Goal: Answer question/provide support

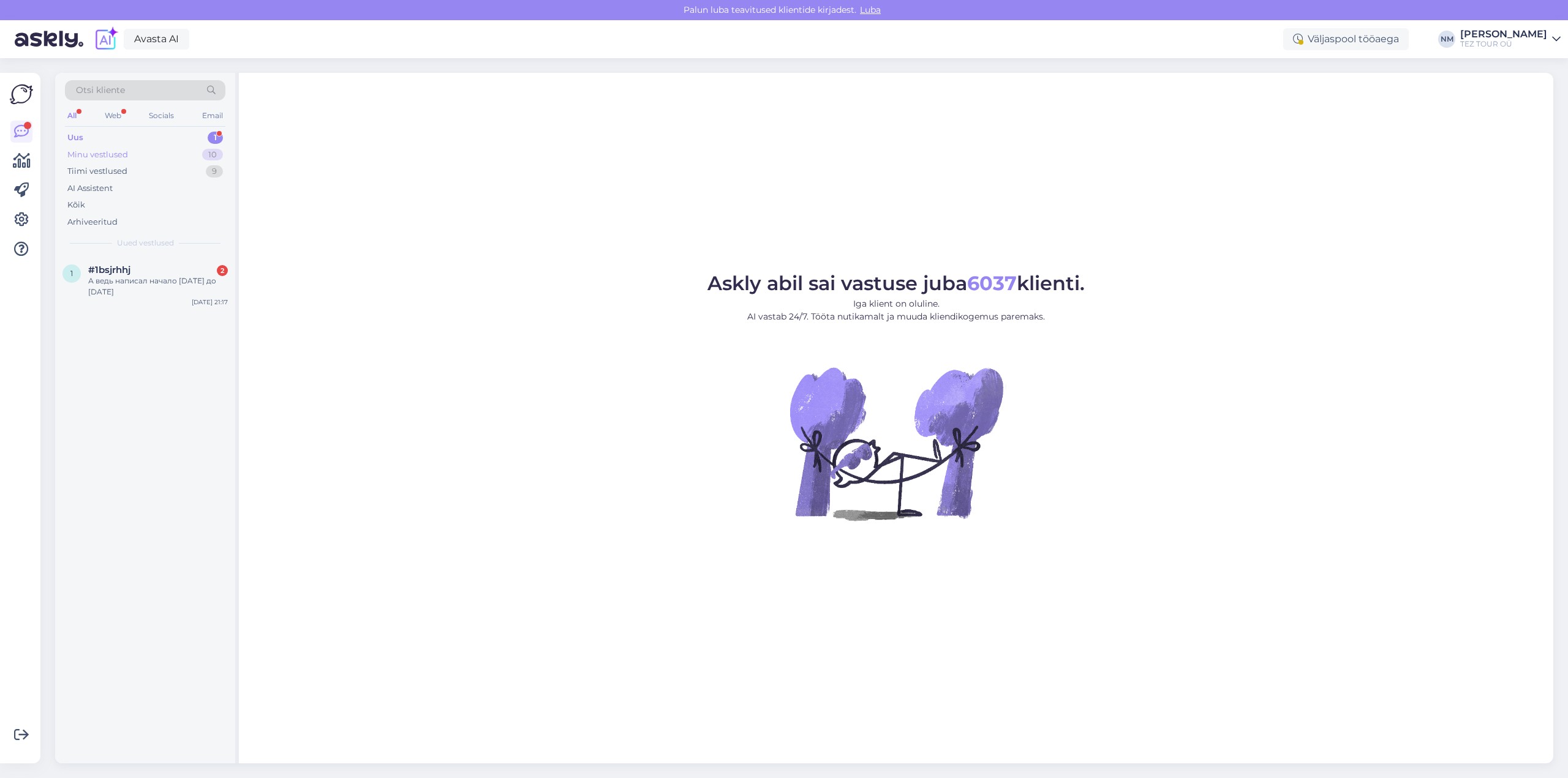
click at [214, 155] on div "10" at bounding box center [212, 155] width 21 height 12
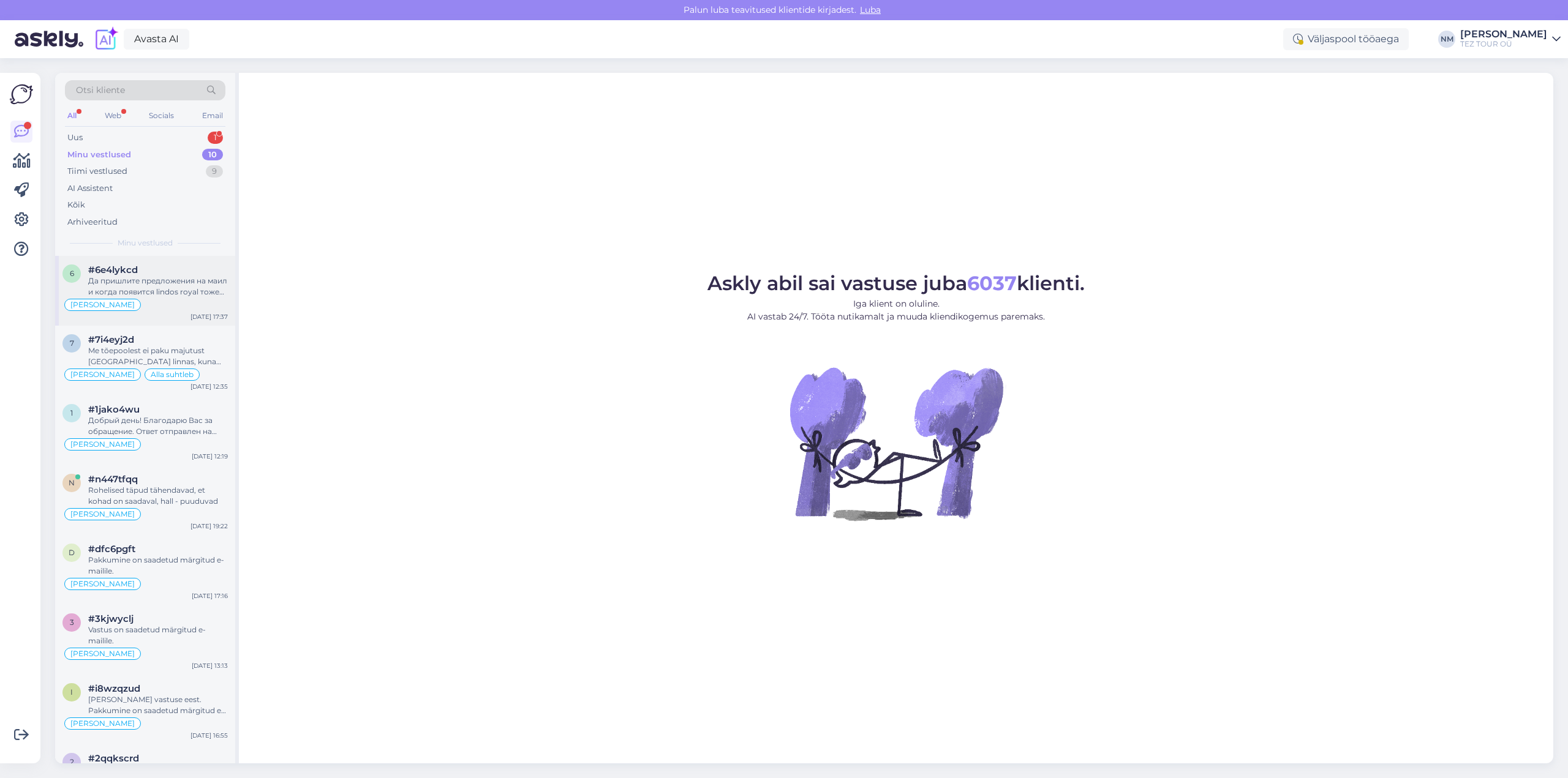
click at [176, 284] on div "Да пришлите предложения на маил и когда появится lindos royal тоже бы посмотрел…" at bounding box center [158, 286] width 140 height 22
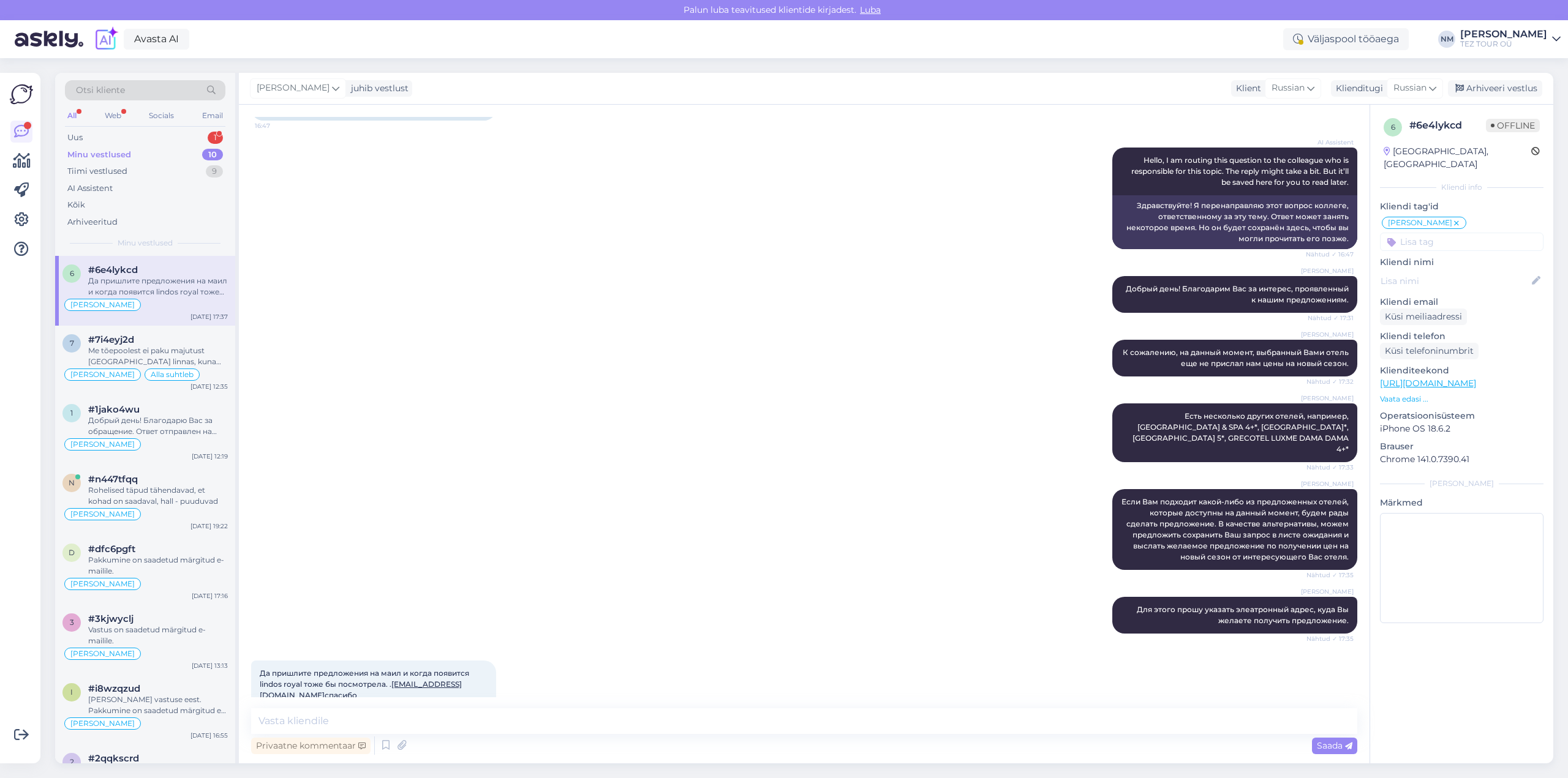
scroll to position [198, 0]
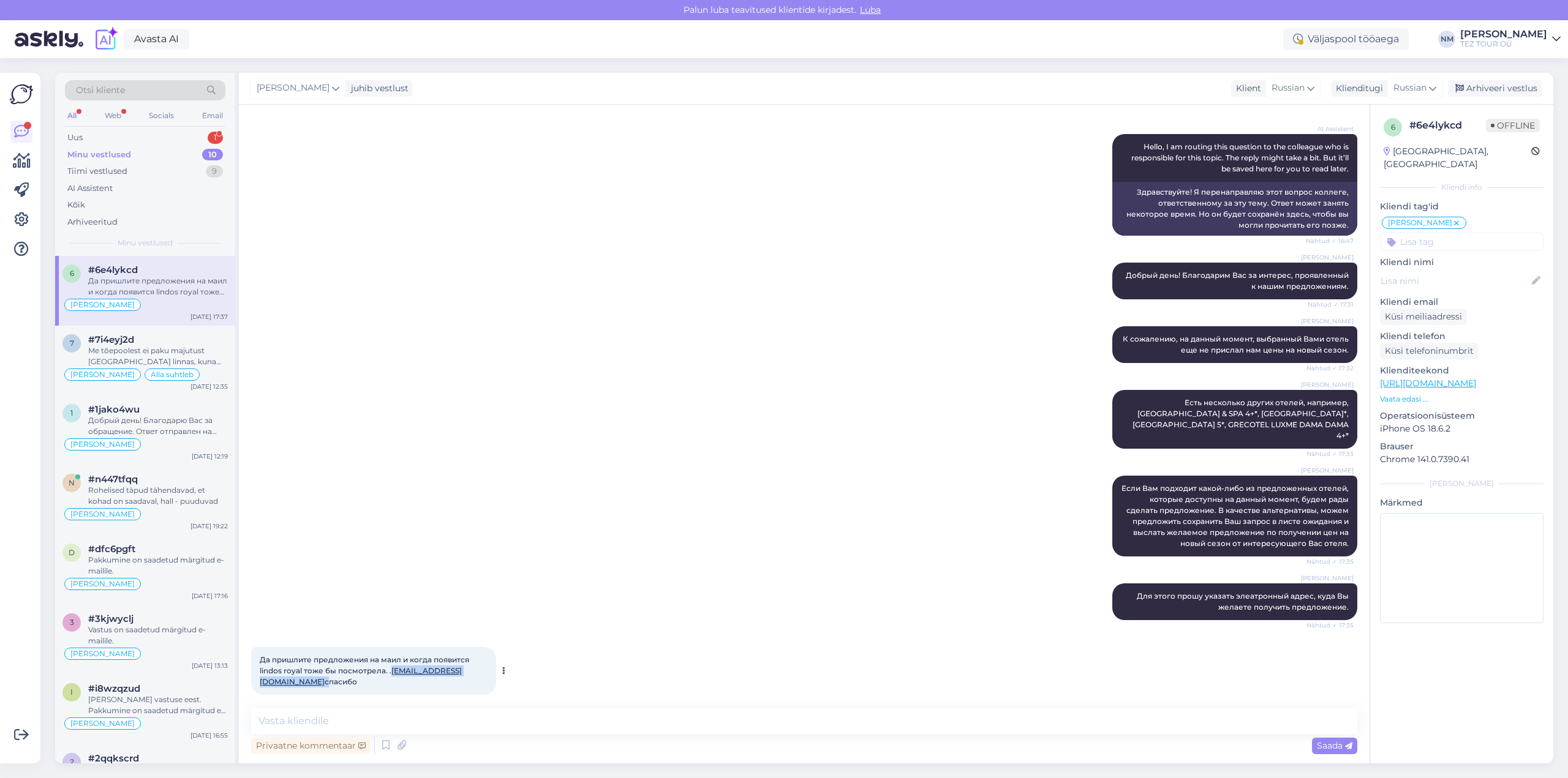
drag, startPoint x: 480, startPoint y: 662, endPoint x: 394, endPoint y: 664, distance: 86.0
click at [394, 664] on div "Да пришлите предложения на маил и когда появится lindos royal тоже бы посмотрел…" at bounding box center [374, 671] width 245 height 48
copy span "[EMAIL_ADDRESS][DOMAIN_NAME]"
click at [294, 721] on textarea at bounding box center [804, 721] width 1106 height 26
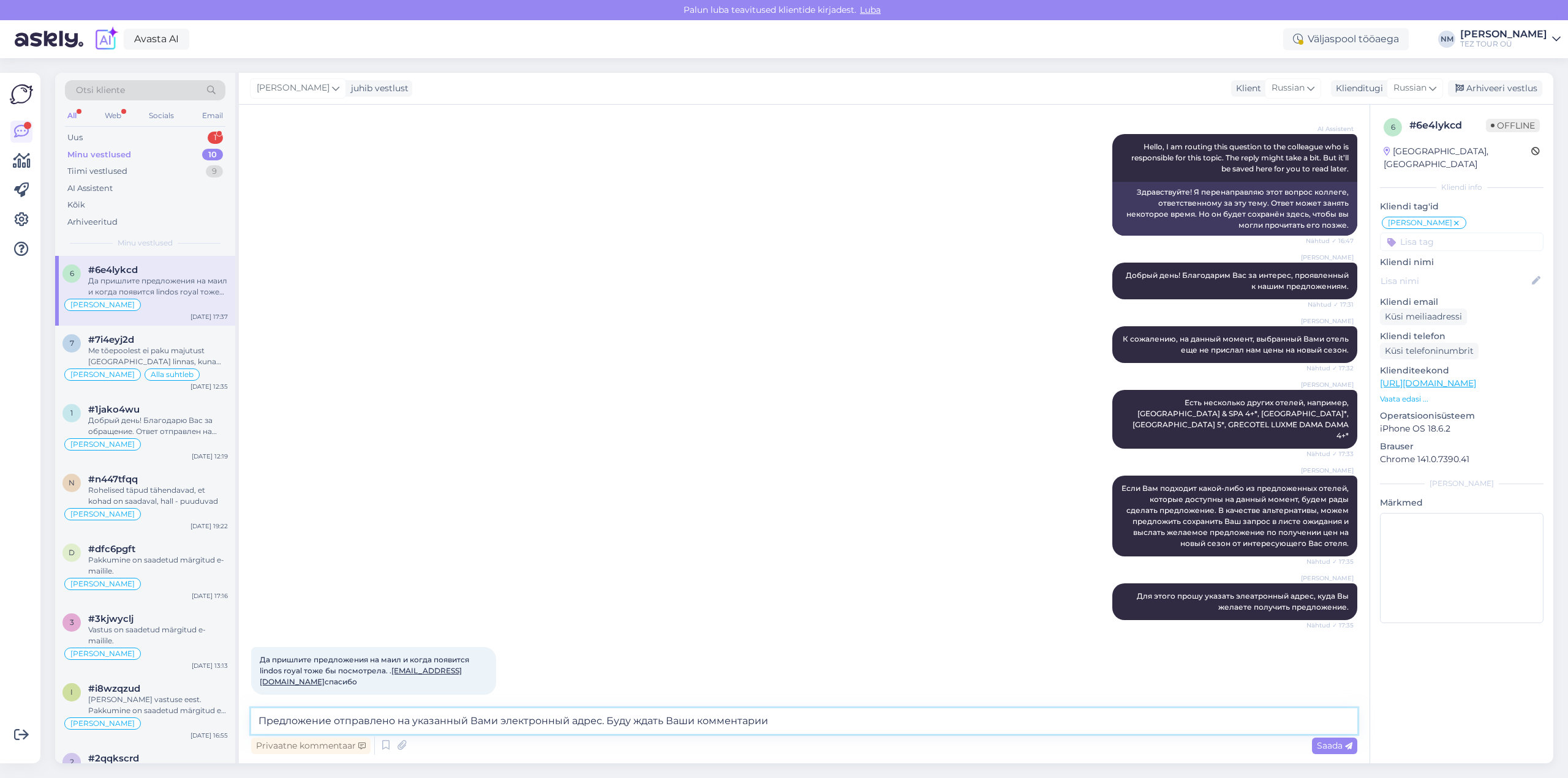
type textarea "Предложение отправлено на указанный Вами электронный адрес. Буду ждать Ваши ком…"
